Goal: Go to known website: Access a specific website the user already knows

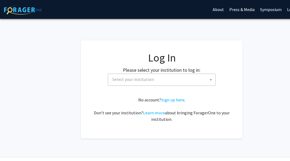
select select
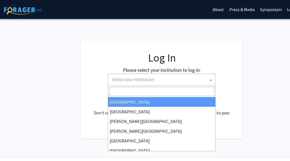
click at [166, 77] on span "Select your institution" at bounding box center [162, 79] width 105 height 11
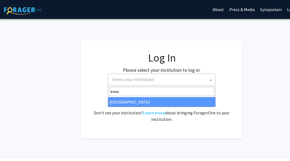
type input "emor"
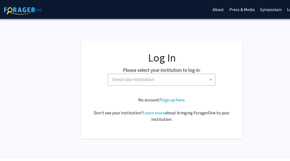
select select
click at [129, 83] on span "Select your institution" at bounding box center [162, 79] width 105 height 11
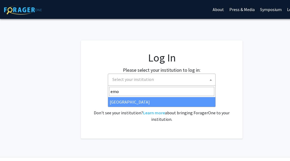
type input "emo"
select select "12"
